Goal: Task Accomplishment & Management: Manage account settings

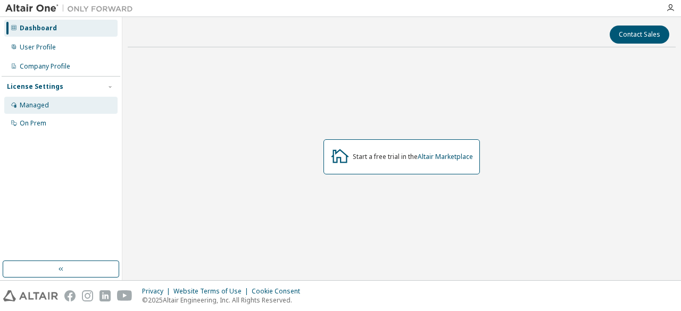
click at [38, 105] on div "Managed" at bounding box center [34, 105] width 29 height 9
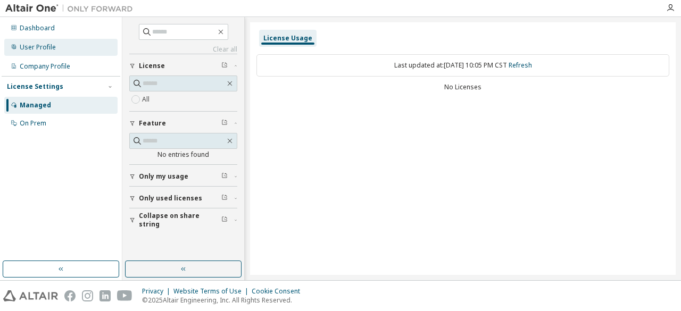
click at [47, 53] on div "User Profile" at bounding box center [60, 47] width 113 height 17
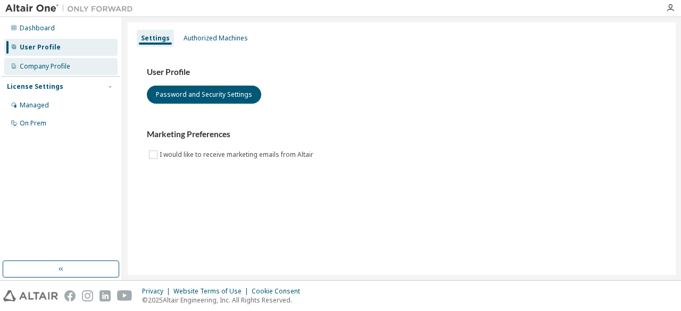
click at [97, 69] on div "Company Profile" at bounding box center [60, 66] width 113 height 17
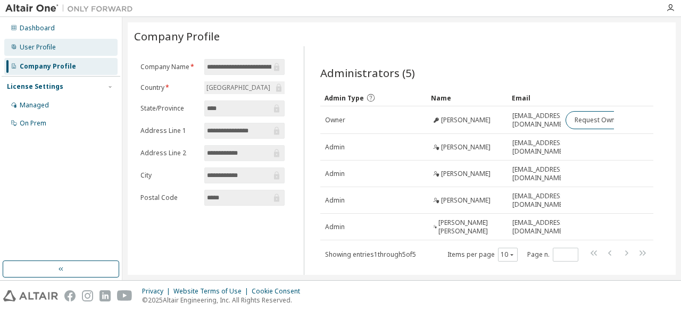
click at [82, 47] on div "User Profile" at bounding box center [60, 47] width 113 height 17
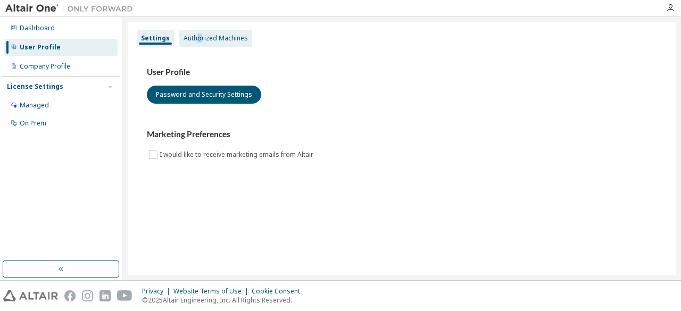
click at [199, 44] on div "Settings Authorized Machines" at bounding box center [402, 38] width 536 height 19
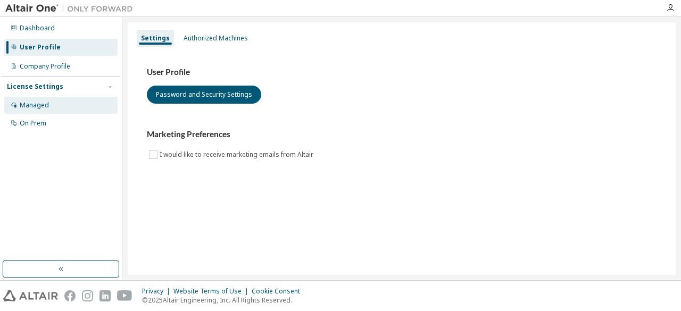
click at [31, 107] on div "Managed" at bounding box center [34, 105] width 29 height 9
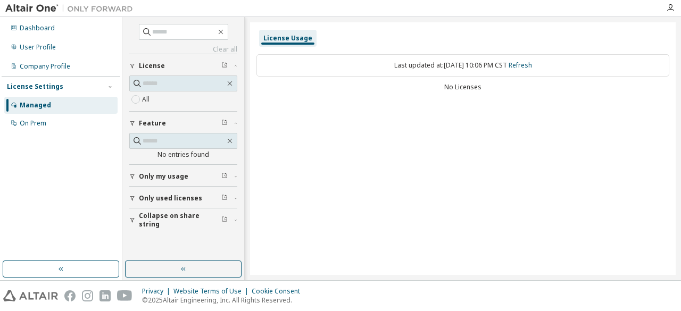
click at [151, 176] on span "Only my usage" at bounding box center [164, 177] width 50 height 9
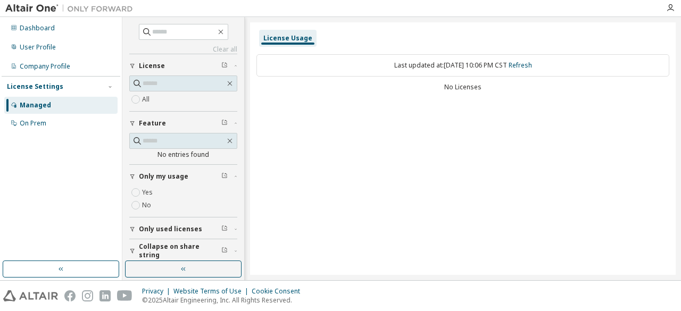
click at [151, 176] on span "Only my usage" at bounding box center [164, 177] width 50 height 9
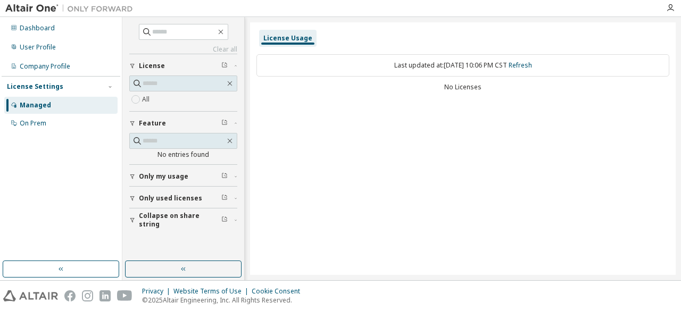
click at [31, 84] on div "License Settings" at bounding box center [35, 87] width 56 height 9
click at [39, 43] on div "User Profile" at bounding box center [60, 47] width 113 height 17
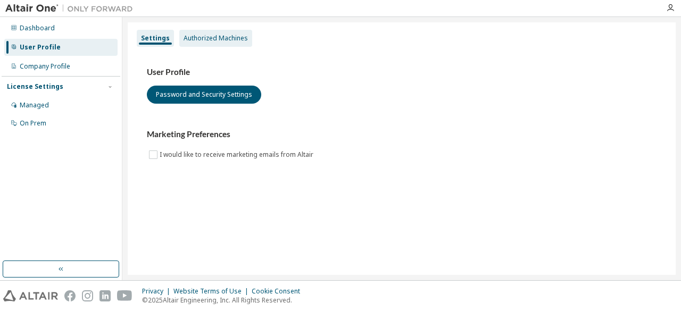
click at [198, 45] on div "Authorized Machines" at bounding box center [215, 38] width 73 height 17
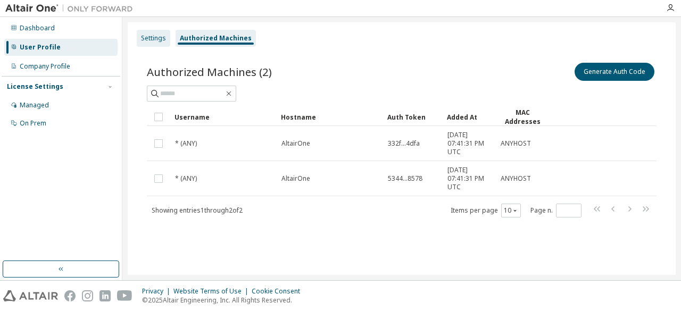
click at [160, 37] on div "Settings" at bounding box center [153, 38] width 25 height 9
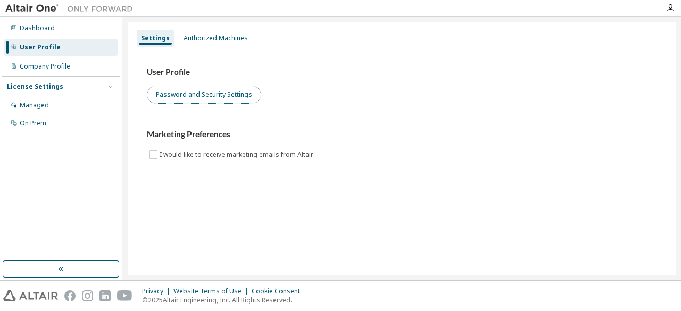
click at [174, 90] on button "Password and Security Settings" at bounding box center [204, 95] width 114 height 18
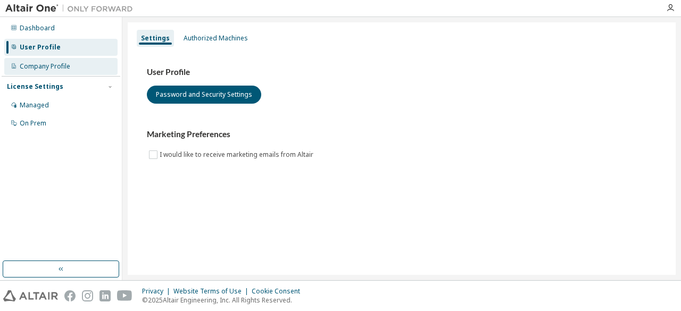
click at [53, 69] on div "Company Profile" at bounding box center [45, 66] width 51 height 9
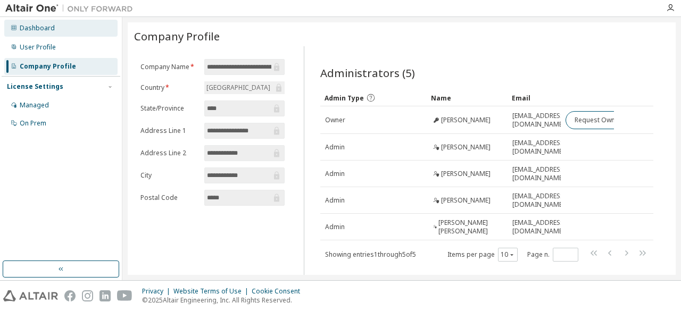
click at [53, 31] on div "Dashboard" at bounding box center [60, 28] width 113 height 17
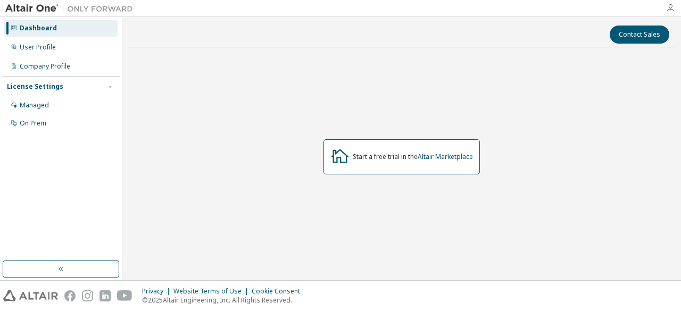
click at [673, 8] on icon "button" at bounding box center [671, 8] width 9 height 9
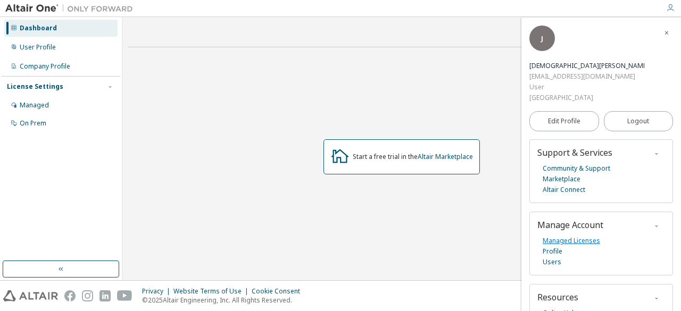
click at [582, 237] on link "Managed Licenses" at bounding box center [572, 241] width 58 height 11
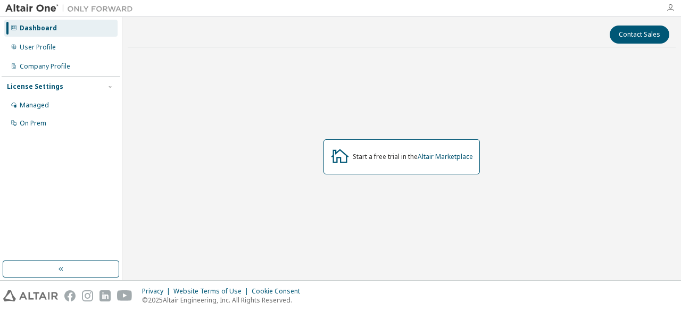
click at [668, 10] on icon "button" at bounding box center [671, 8] width 9 height 9
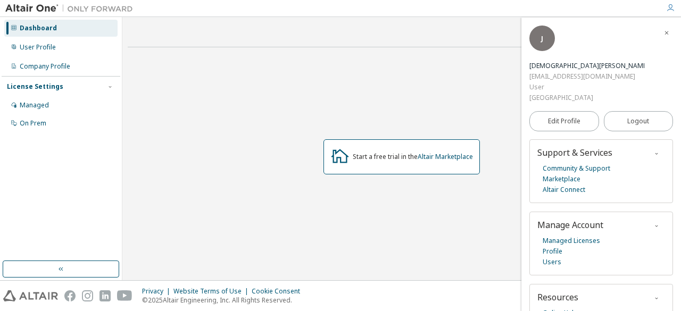
click at [481, 80] on div "Start a free trial in the Altair Marketplace" at bounding box center [402, 157] width 548 height 202
click at [68, 110] on div "Managed" at bounding box center [60, 105] width 113 height 17
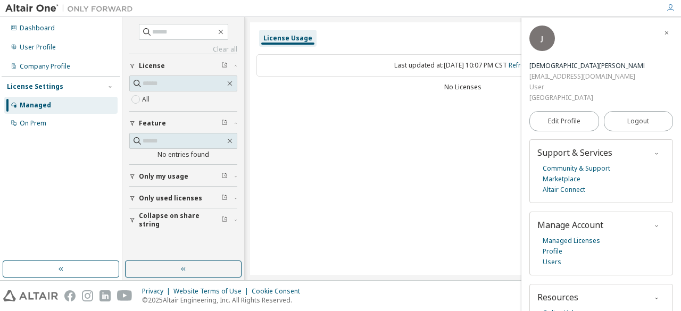
click at [665, 34] on span "button" at bounding box center [667, 32] width 11 height 17
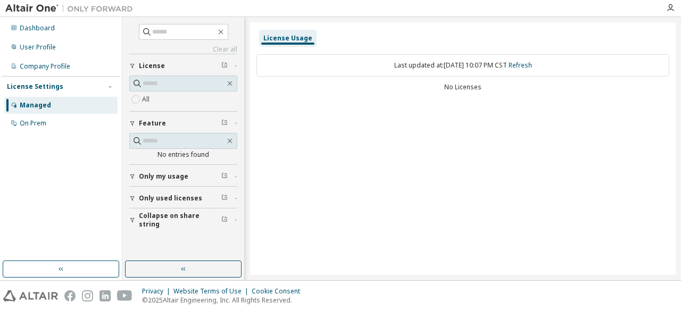
click at [147, 102] on label "All" at bounding box center [147, 99] width 10 height 13
click at [56, 119] on div "On Prem" at bounding box center [60, 123] width 113 height 17
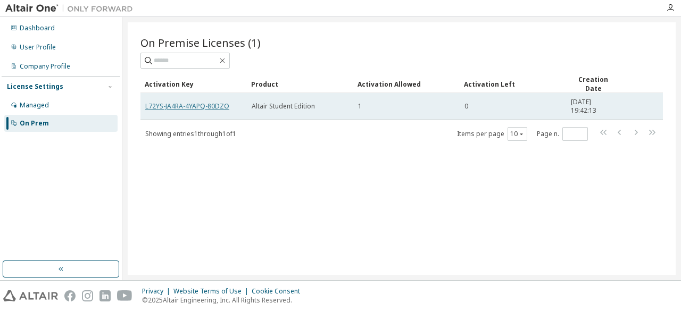
click at [221, 105] on link "L72YS-JA4RA-4YAPQ-80DZO" at bounding box center [187, 106] width 84 height 9
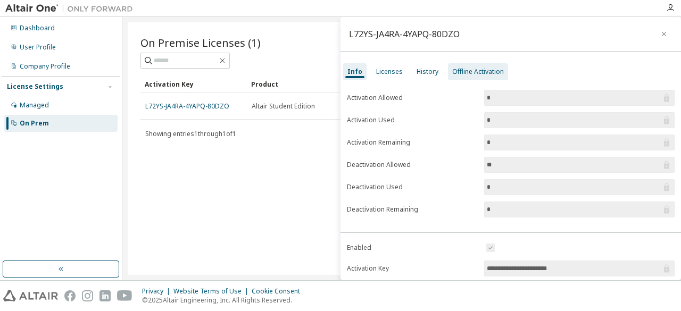
click at [456, 71] on div "Offline Activation" at bounding box center [479, 72] width 52 height 9
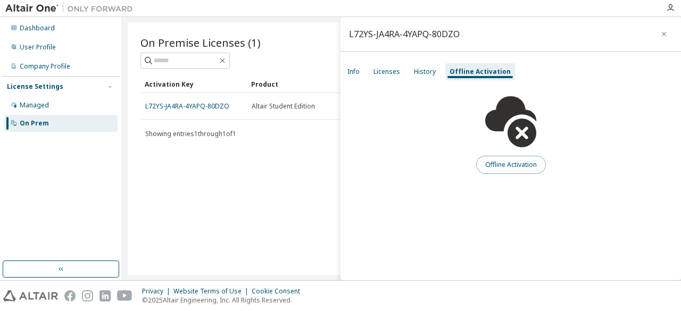
click at [487, 160] on button "Offline Activation" at bounding box center [512, 165] width 70 height 18
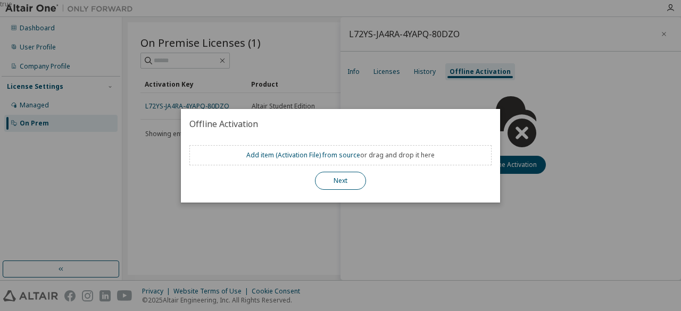
click at [350, 173] on button "Next" at bounding box center [340, 181] width 51 height 18
click at [354, 183] on button "Next" at bounding box center [340, 181] width 51 height 18
click at [523, 72] on div "true" at bounding box center [340, 155] width 681 height 311
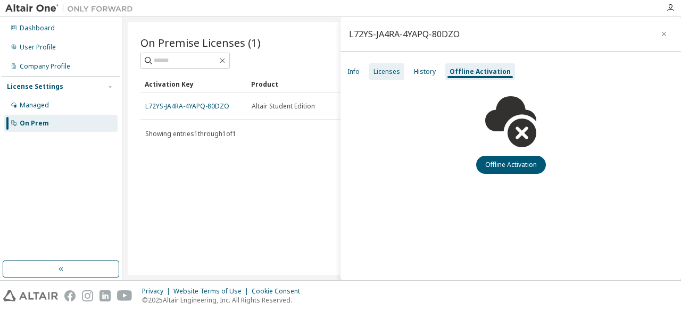
click at [391, 77] on div "Licenses" at bounding box center [386, 71] width 35 height 17
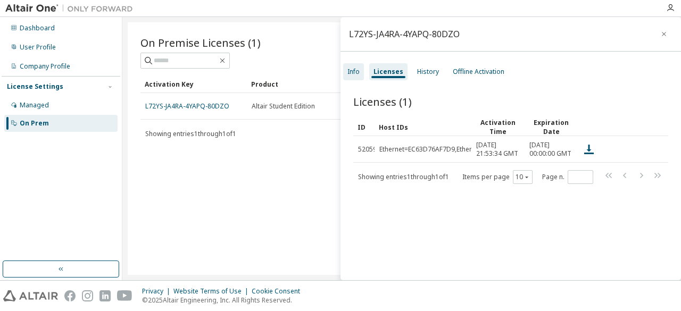
click at [353, 75] on div "Info" at bounding box center [354, 72] width 12 height 9
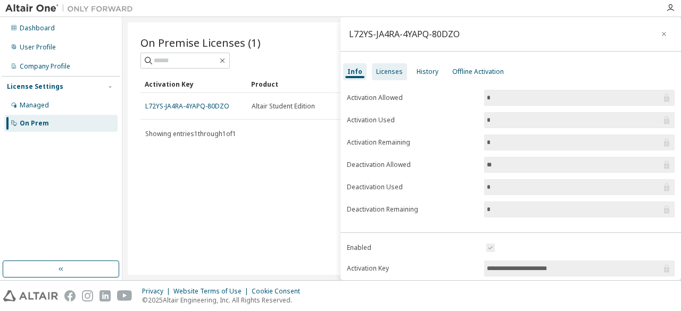
click at [391, 79] on div "Licenses" at bounding box center [389, 71] width 35 height 17
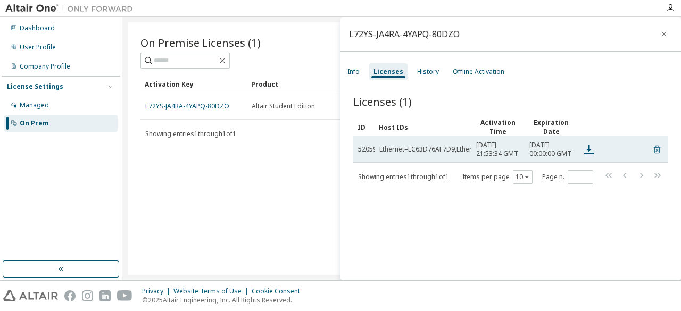
click at [653, 156] on icon at bounding box center [658, 149] width 10 height 13
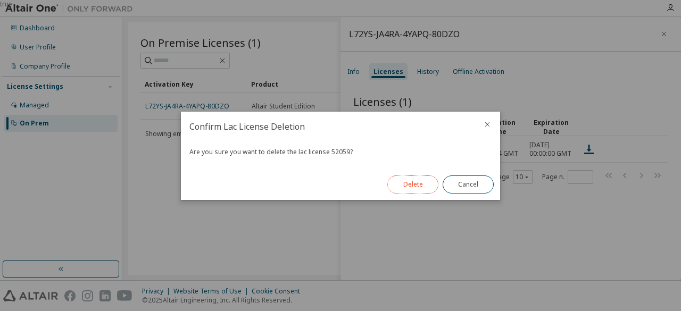
click at [404, 183] on button "Delete" at bounding box center [413, 185] width 51 height 18
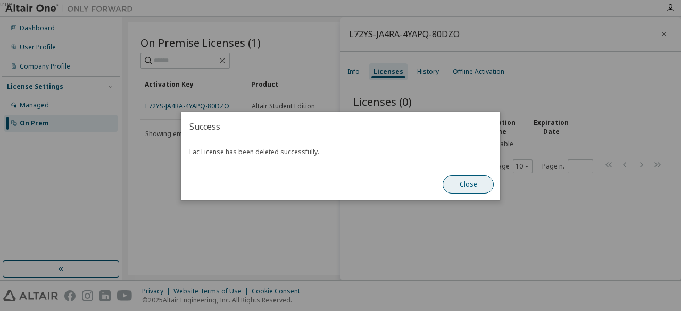
click at [457, 191] on button "Close" at bounding box center [468, 185] width 51 height 18
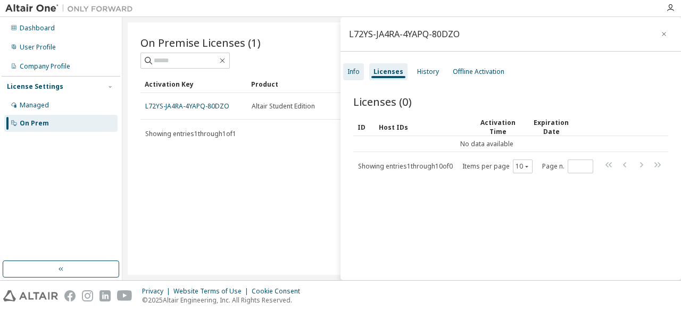
click at [349, 73] on div "Info" at bounding box center [354, 72] width 12 height 9
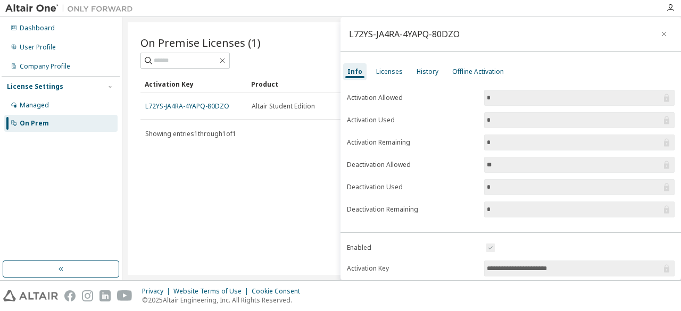
scroll to position [174, 0]
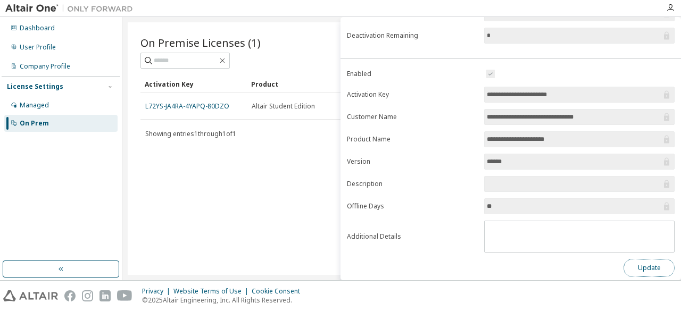
click at [647, 266] on button "Update" at bounding box center [649, 268] width 51 height 18
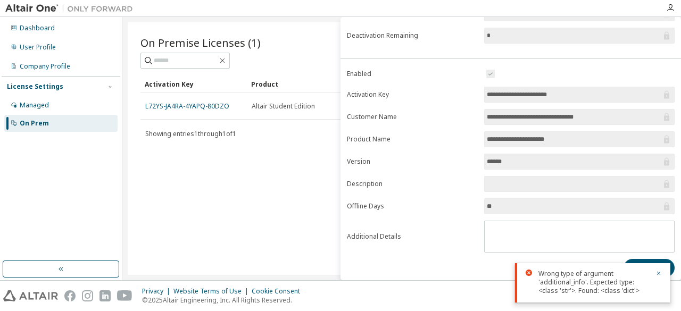
scroll to position [0, 0]
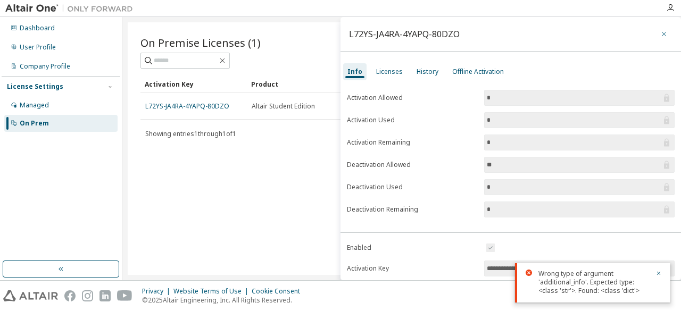
click at [661, 30] on icon "button" at bounding box center [664, 34] width 7 height 9
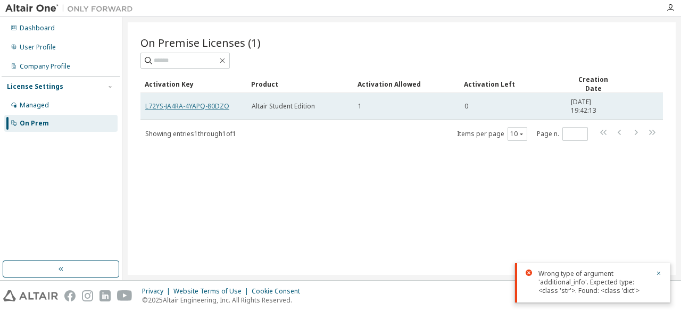
click at [219, 103] on link "L72YS-JA4RA-4YAPQ-80DZO" at bounding box center [187, 106] width 84 height 9
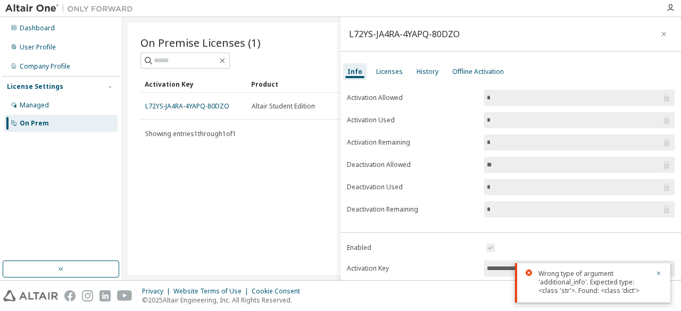
click at [336, 141] on div "On Premise Licenses (1) Clear Load Save Save As Field Operator Value Select fil…" at bounding box center [402, 148] width 548 height 253
click at [661, 32] on icon "button" at bounding box center [664, 34] width 7 height 9
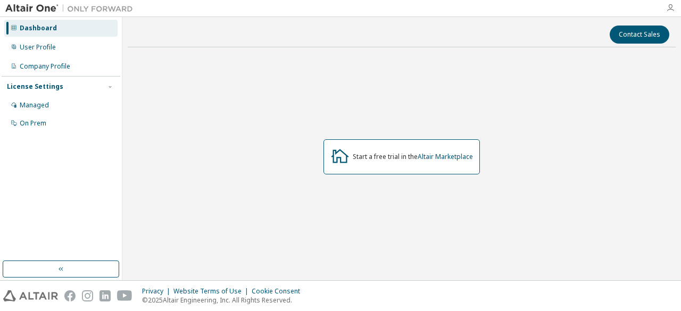
click at [669, 6] on icon "button" at bounding box center [671, 8] width 9 height 9
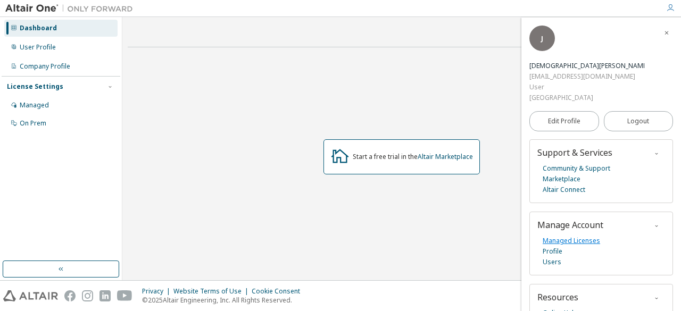
click at [558, 241] on link "Managed Licenses" at bounding box center [572, 241] width 58 height 11
click at [79, 105] on div "Managed" at bounding box center [60, 105] width 113 height 17
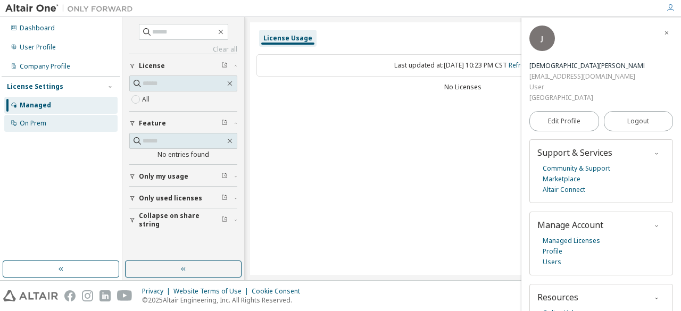
click at [58, 118] on div "On Prem" at bounding box center [60, 123] width 113 height 17
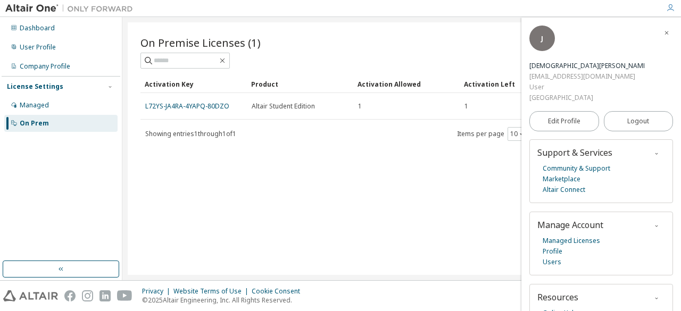
click at [664, 31] on icon "button" at bounding box center [667, 33] width 6 height 6
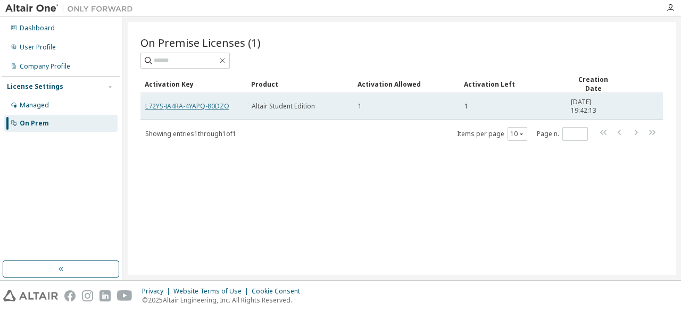
click at [219, 102] on link "L72YS-JA4RA-4YAPQ-80DZO" at bounding box center [187, 106] width 84 height 9
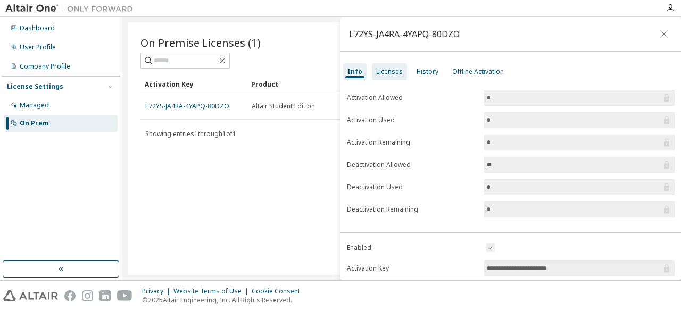
click at [403, 74] on div "Licenses" at bounding box center [389, 71] width 35 height 17
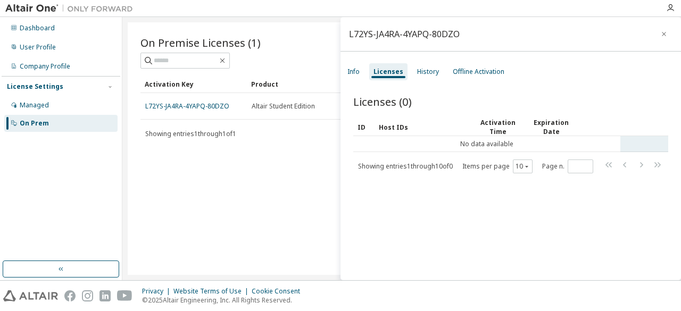
click at [480, 137] on td "No data available" at bounding box center [487, 144] width 267 height 16
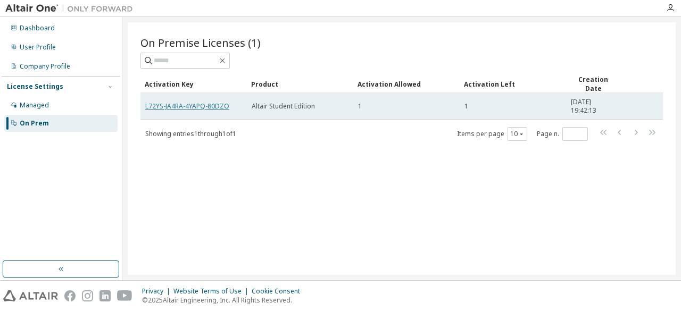
click at [196, 106] on link "L72YS-JA4RA-4YAPQ-80DZO" at bounding box center [187, 106] width 84 height 9
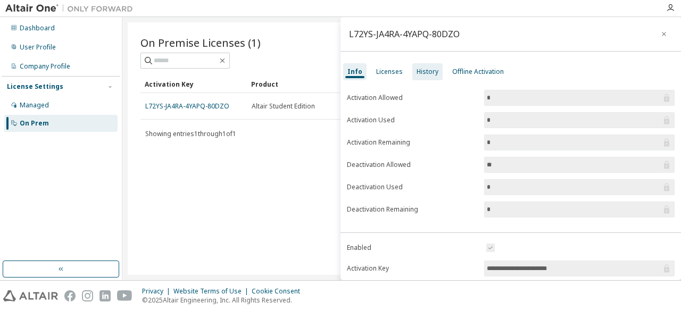
click at [425, 70] on div "History" at bounding box center [428, 72] width 22 height 9
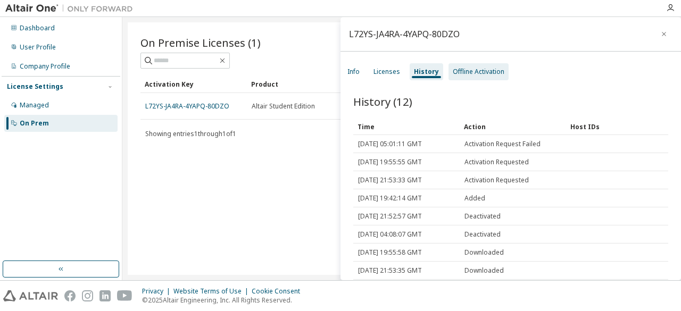
click at [470, 75] on div "Offline Activation" at bounding box center [479, 72] width 52 height 9
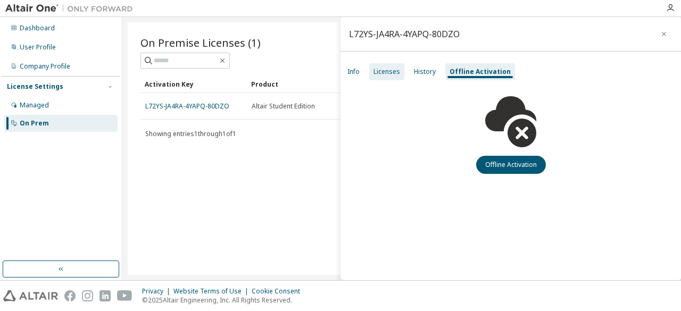
click at [392, 76] on div "Licenses" at bounding box center [386, 71] width 35 height 17
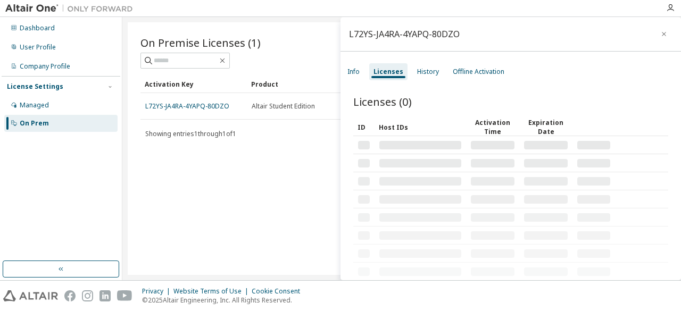
click at [392, 76] on div "Licenses" at bounding box center [388, 71] width 38 height 17
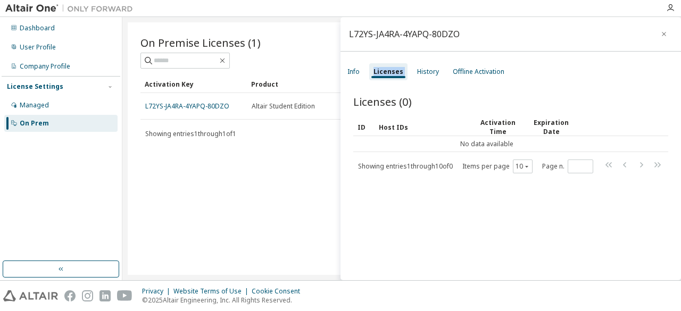
click at [392, 76] on div "Licenses" at bounding box center [388, 71] width 38 height 17
drag, startPoint x: 392, startPoint y: 76, endPoint x: 387, endPoint y: 75, distance: 5.4
click at [387, 75] on div "Licenses" at bounding box center [388, 71] width 38 height 17
